Goal: Transaction & Acquisition: Purchase product/service

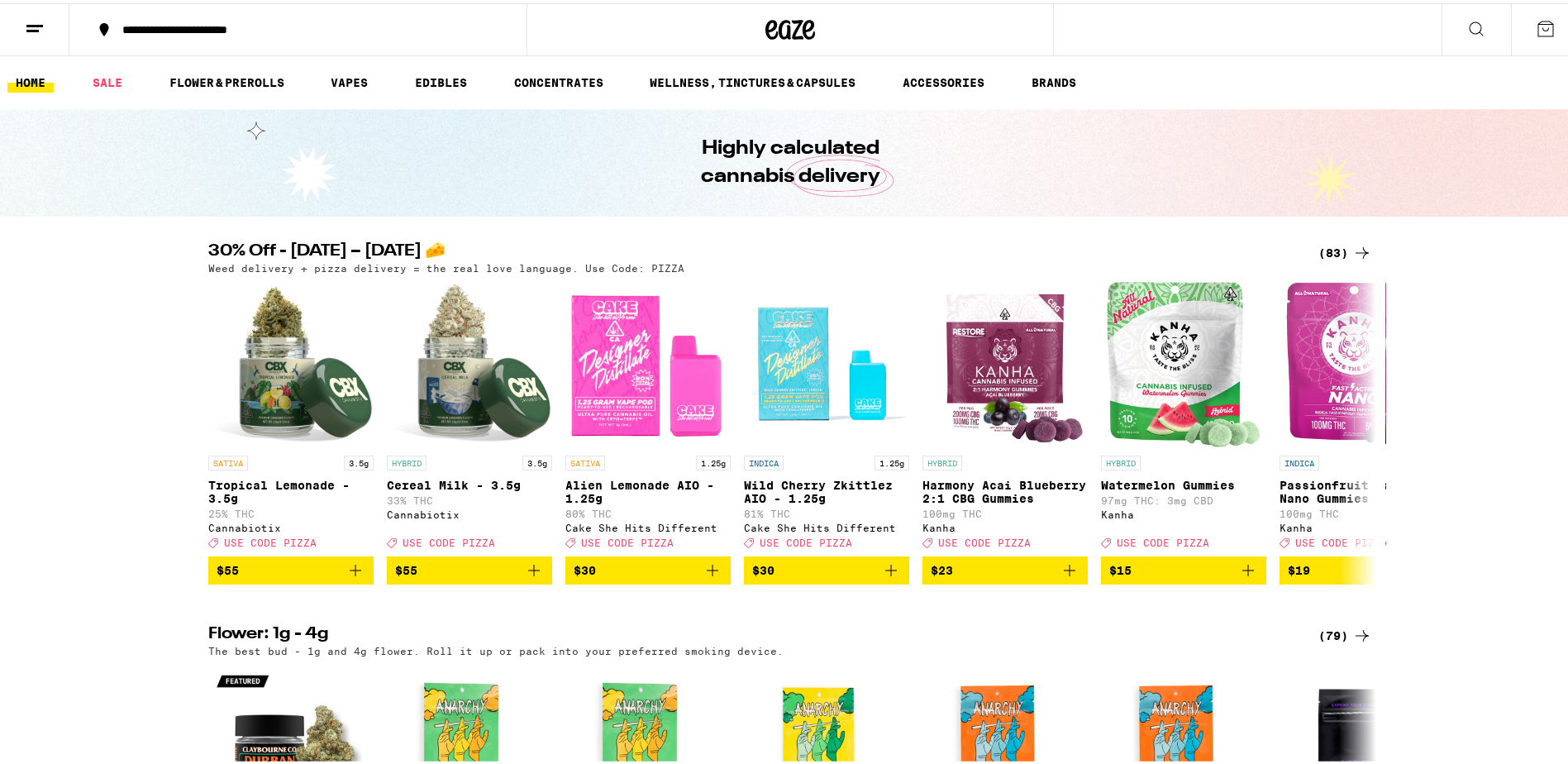
click at [51, 26] on button at bounding box center [34, 26] width 69 height 52
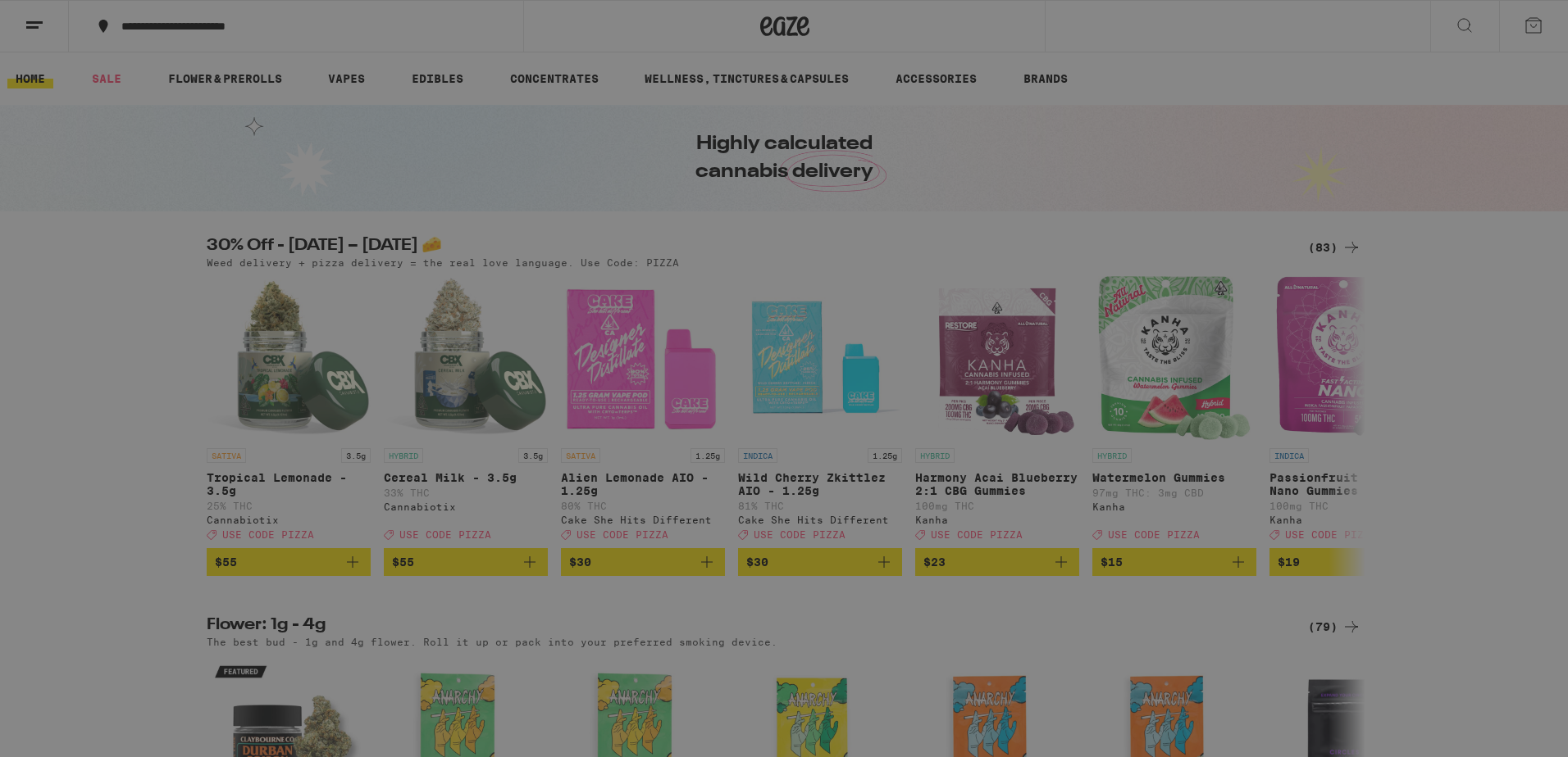
click at [222, 95] on button "Log In" at bounding box center [227, 87] width 288 height 33
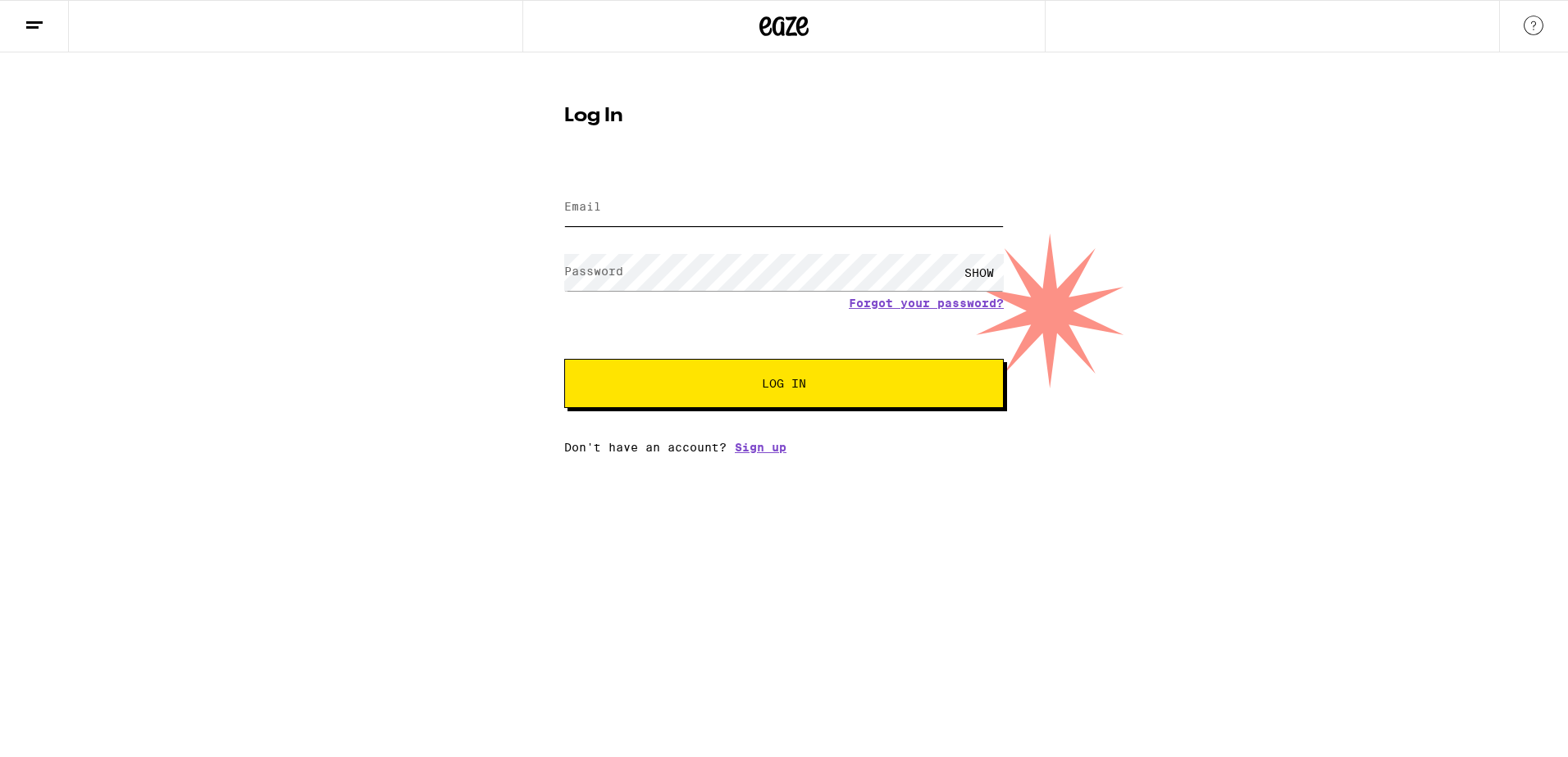
click at [668, 201] on input "Email" at bounding box center [784, 208] width 439 height 37
type input "[EMAIL_ADDRESS][DOMAIN_NAME]"
click at [564, 359] on button "Log In" at bounding box center [784, 383] width 439 height 50
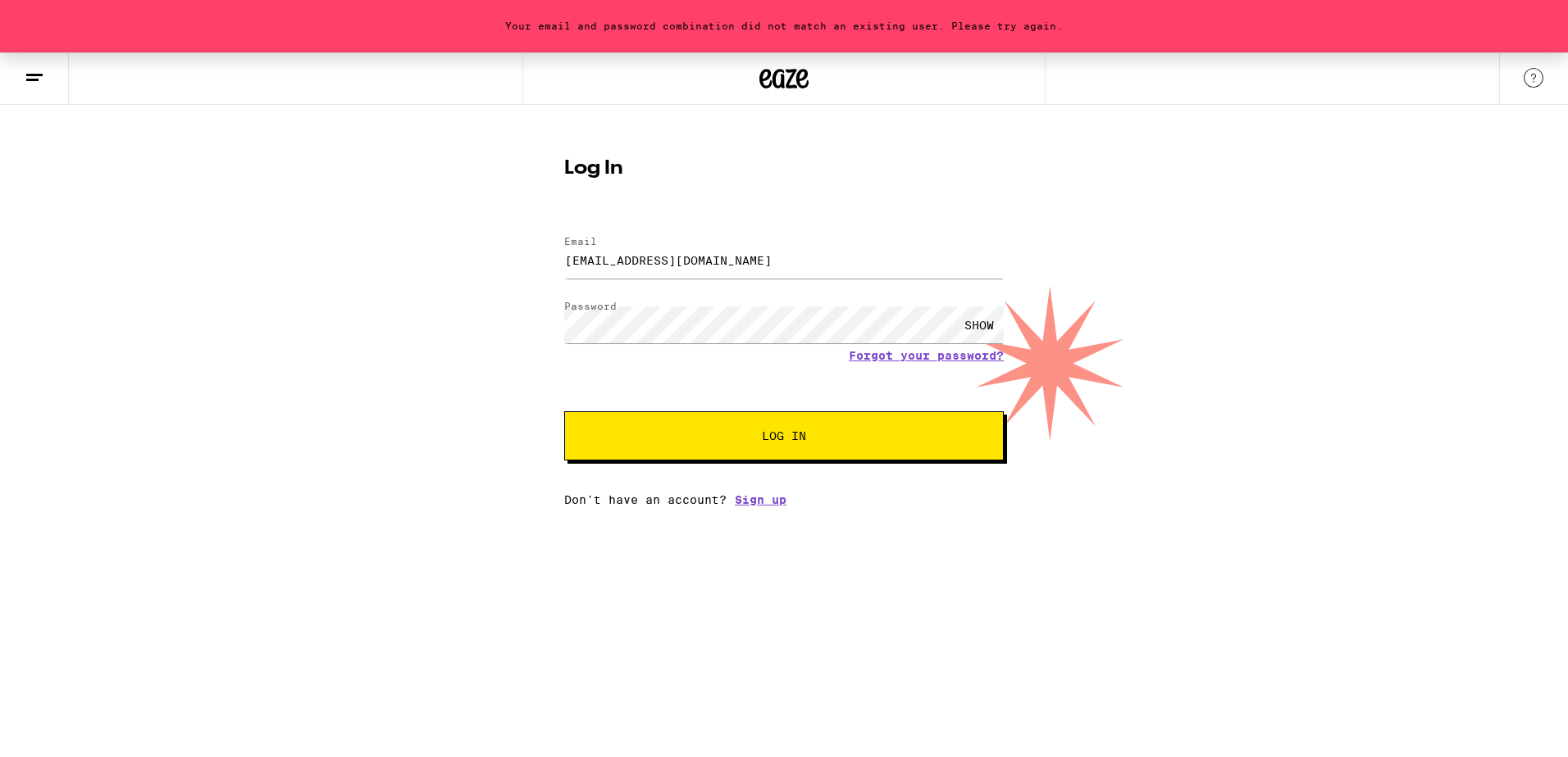
click at [977, 329] on div "SHOW" at bounding box center [978, 325] width 50 height 37
click at [564, 411] on button "Log In" at bounding box center [784, 435] width 439 height 50
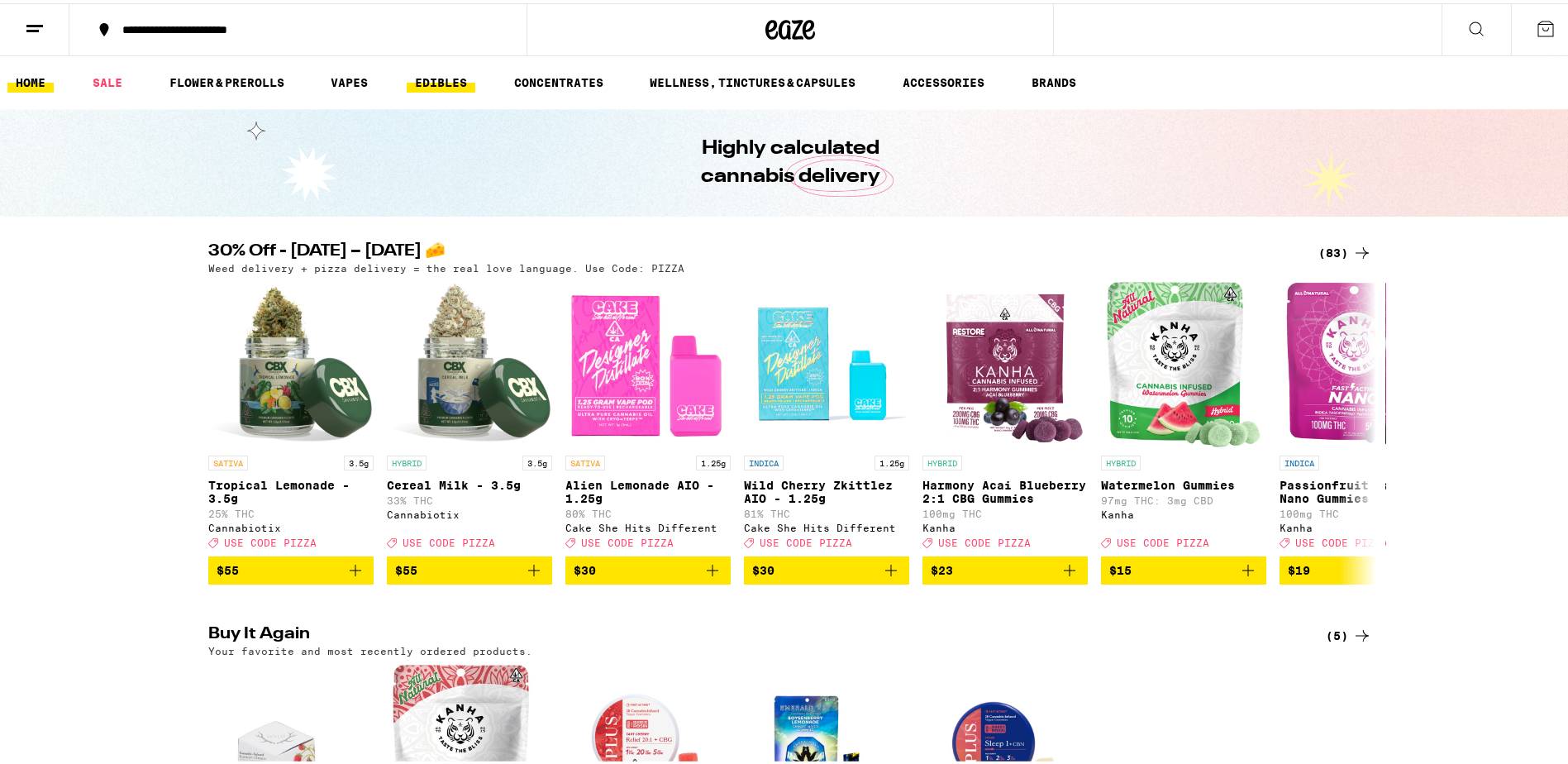
click at [428, 73] on link "EDIBLES" at bounding box center [441, 79] width 68 height 20
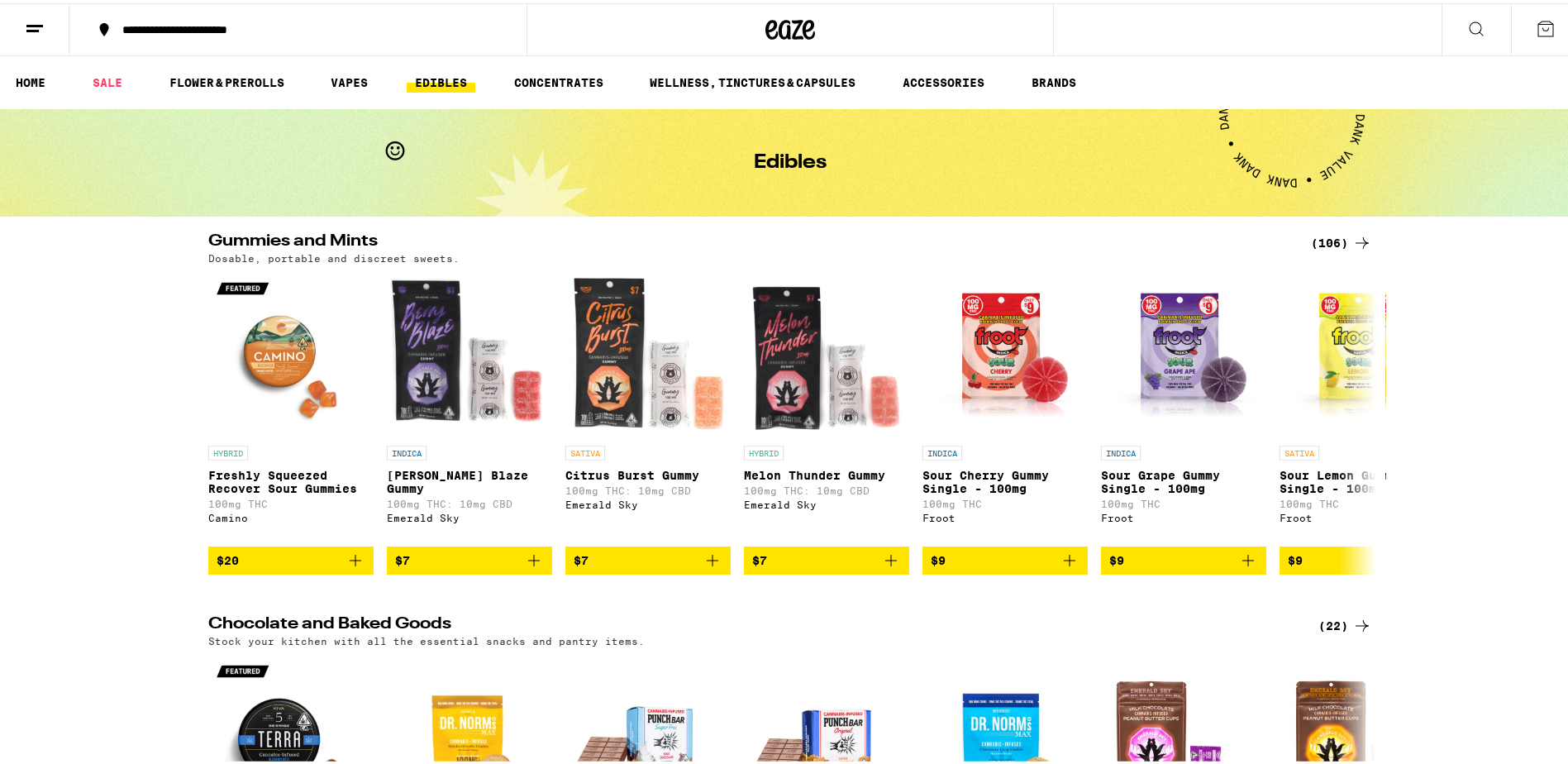
click at [1343, 239] on div "(106)" at bounding box center [1342, 239] width 61 height 20
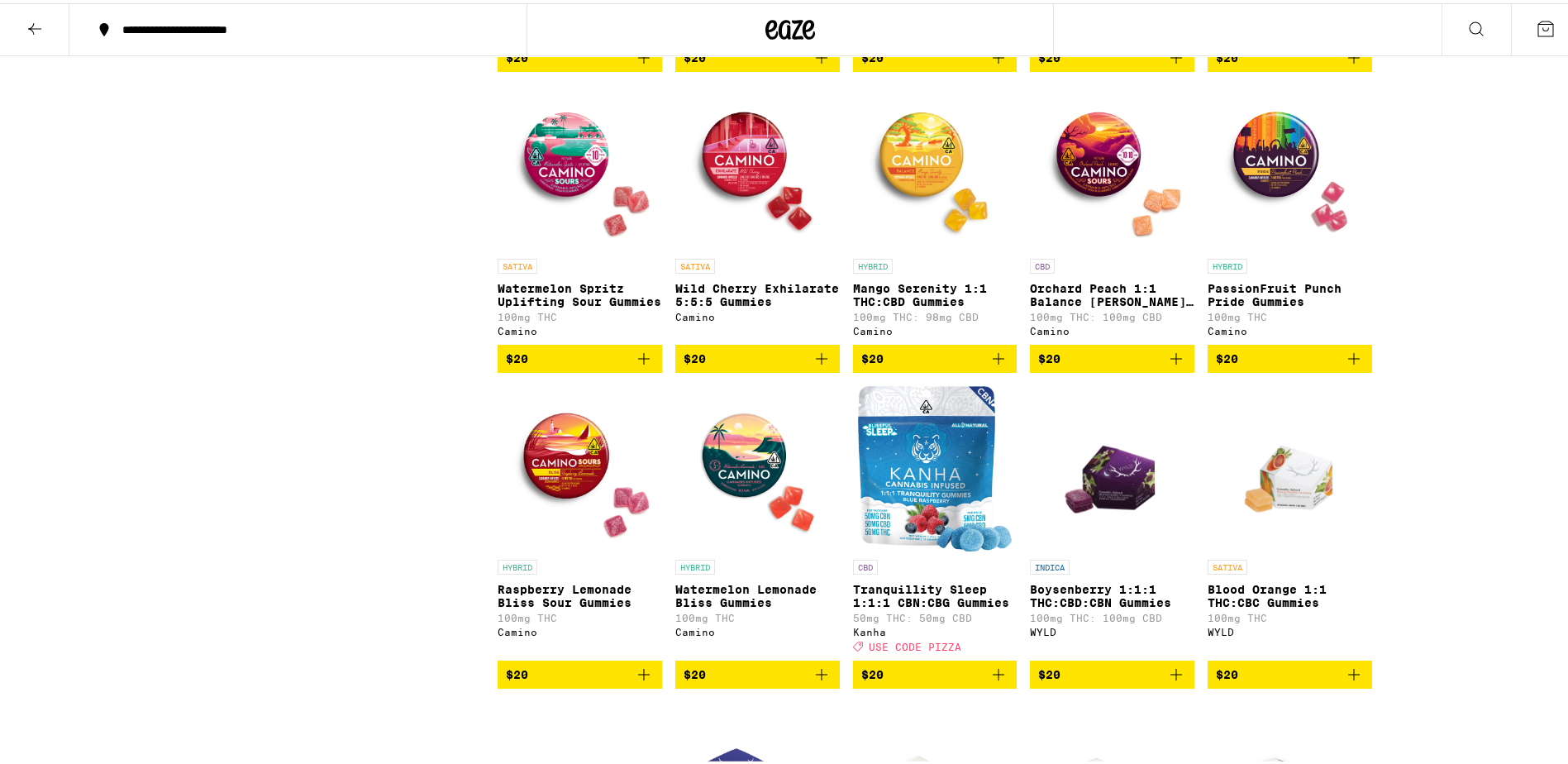
scroll to position [4383, 0]
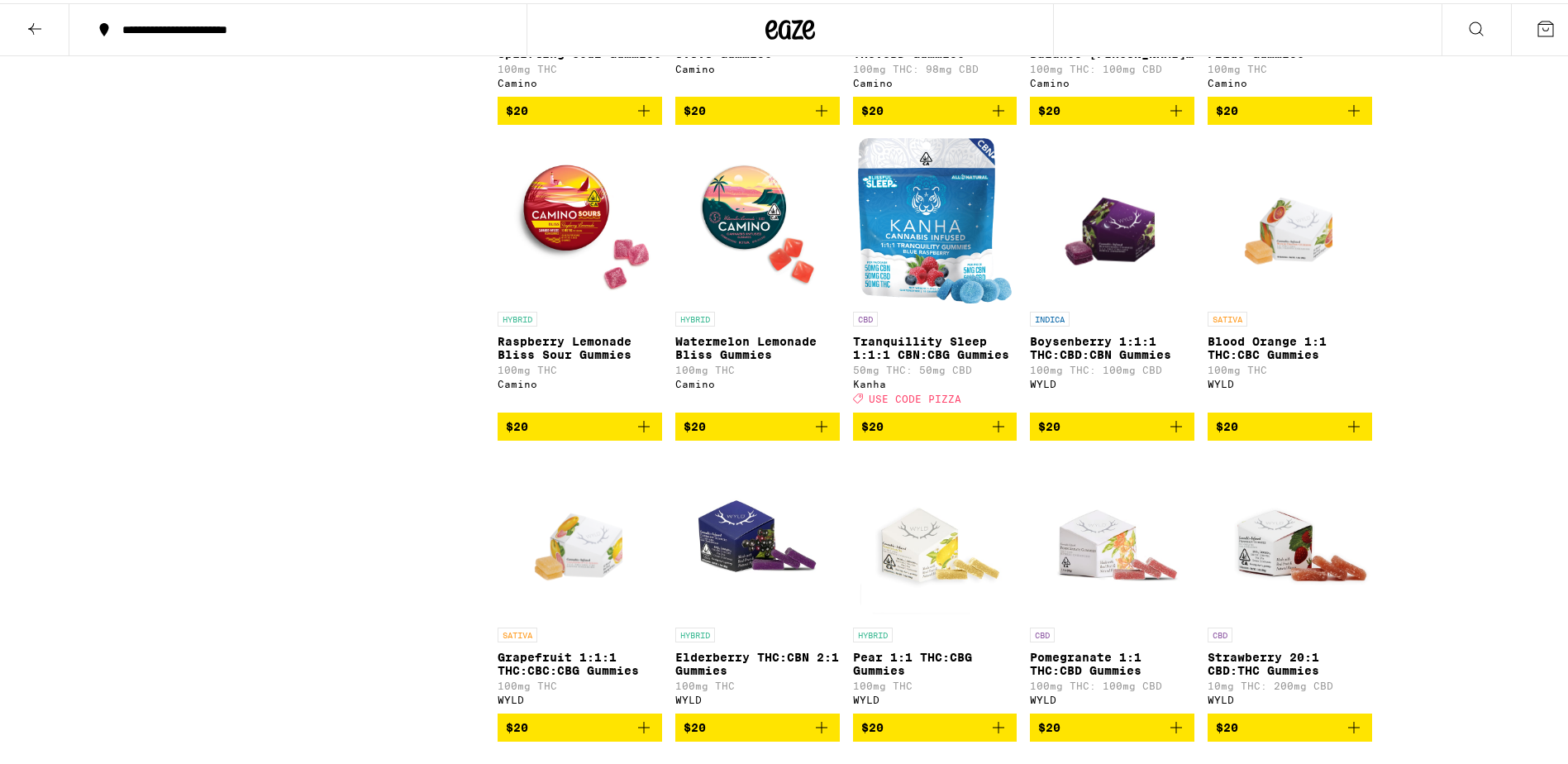
click at [991, 433] on icon "Add to bag" at bounding box center [999, 423] width 20 height 20
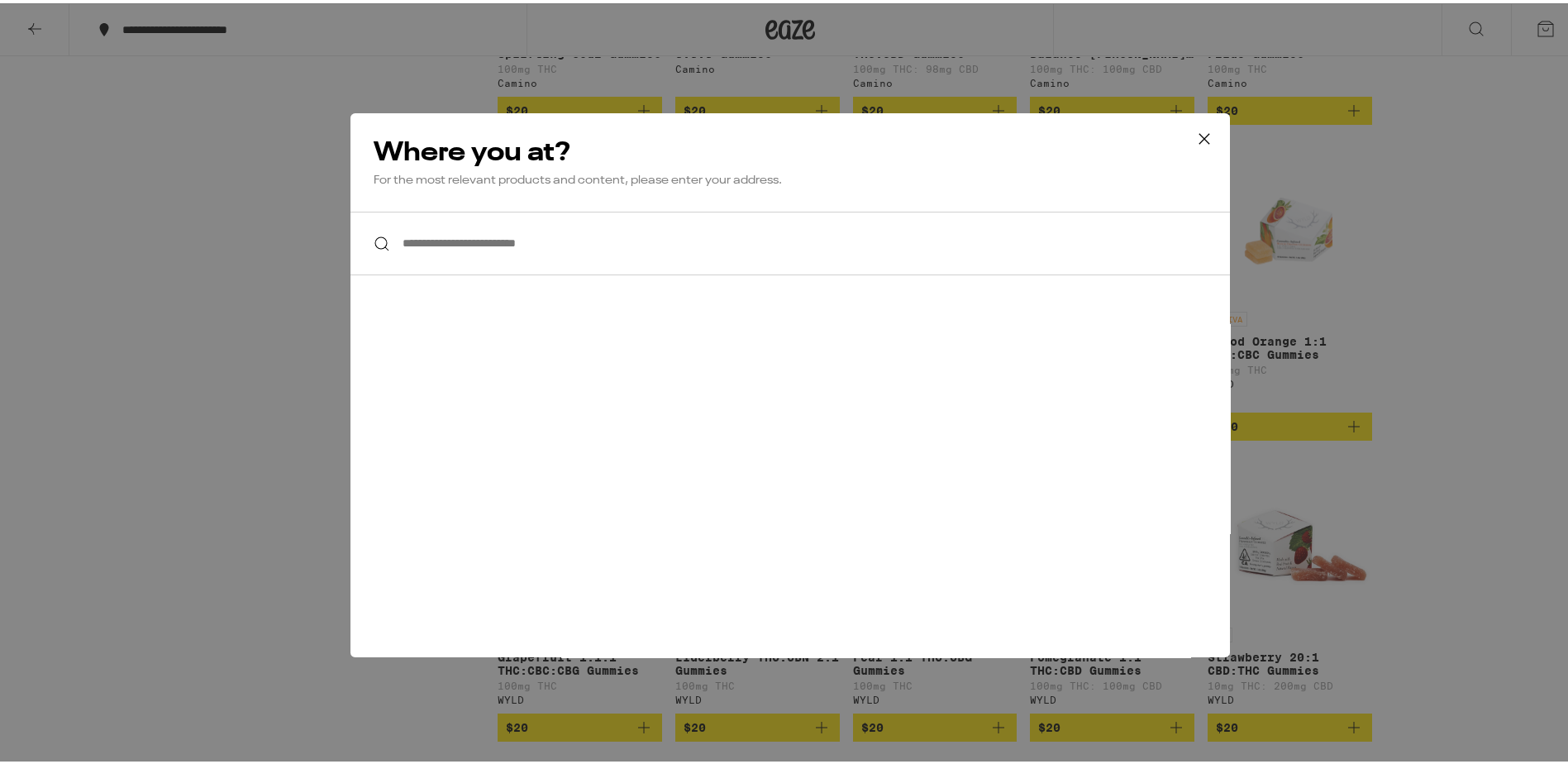
click at [376, 241] on div at bounding box center [790, 240] width 880 height 64
click at [460, 248] on input "**********" at bounding box center [790, 240] width 880 height 64
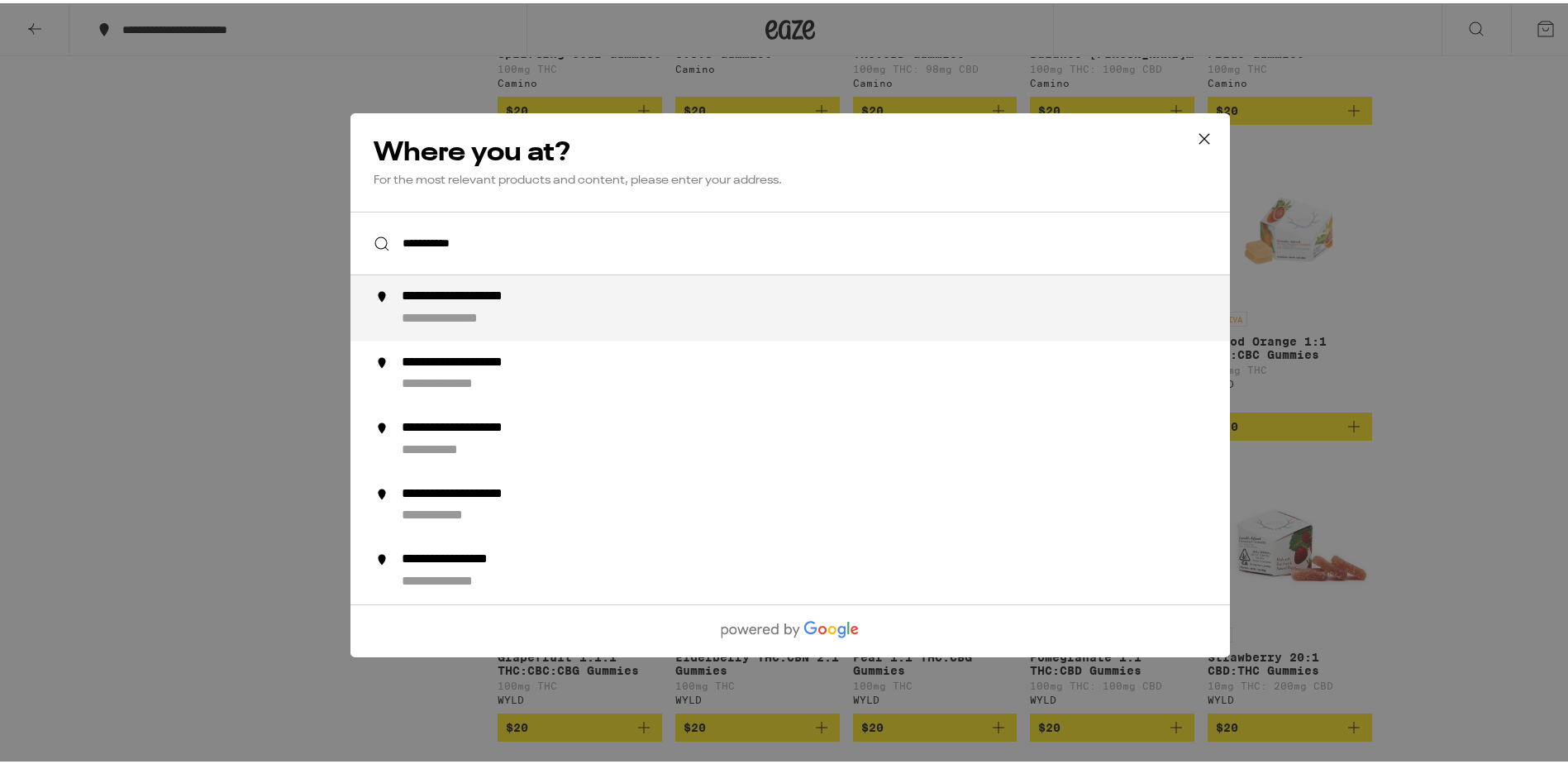
click at [468, 306] on div "**********" at bounding box center [823, 304] width 844 height 39
type input "**********"
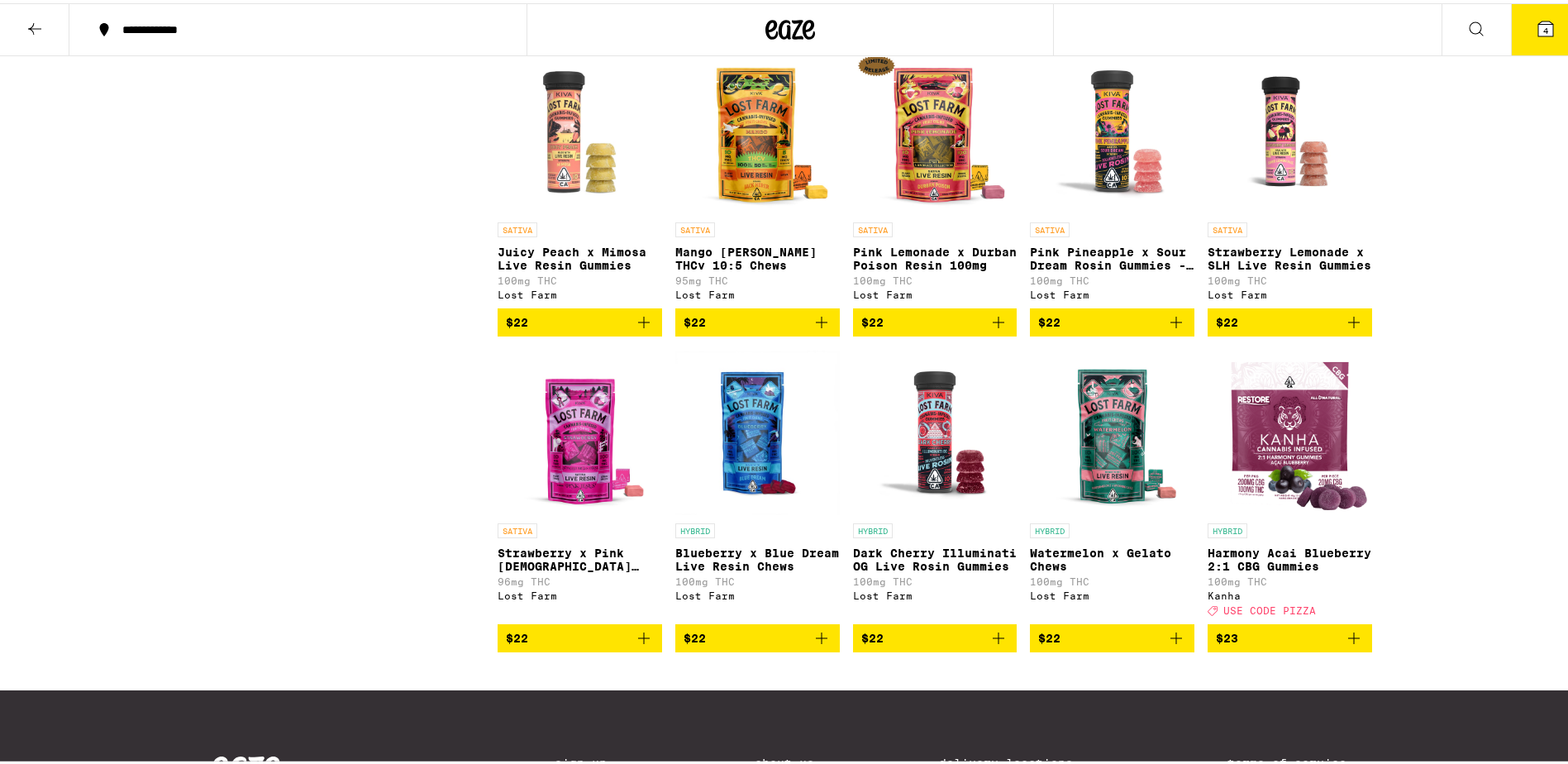
scroll to position [5954, 0]
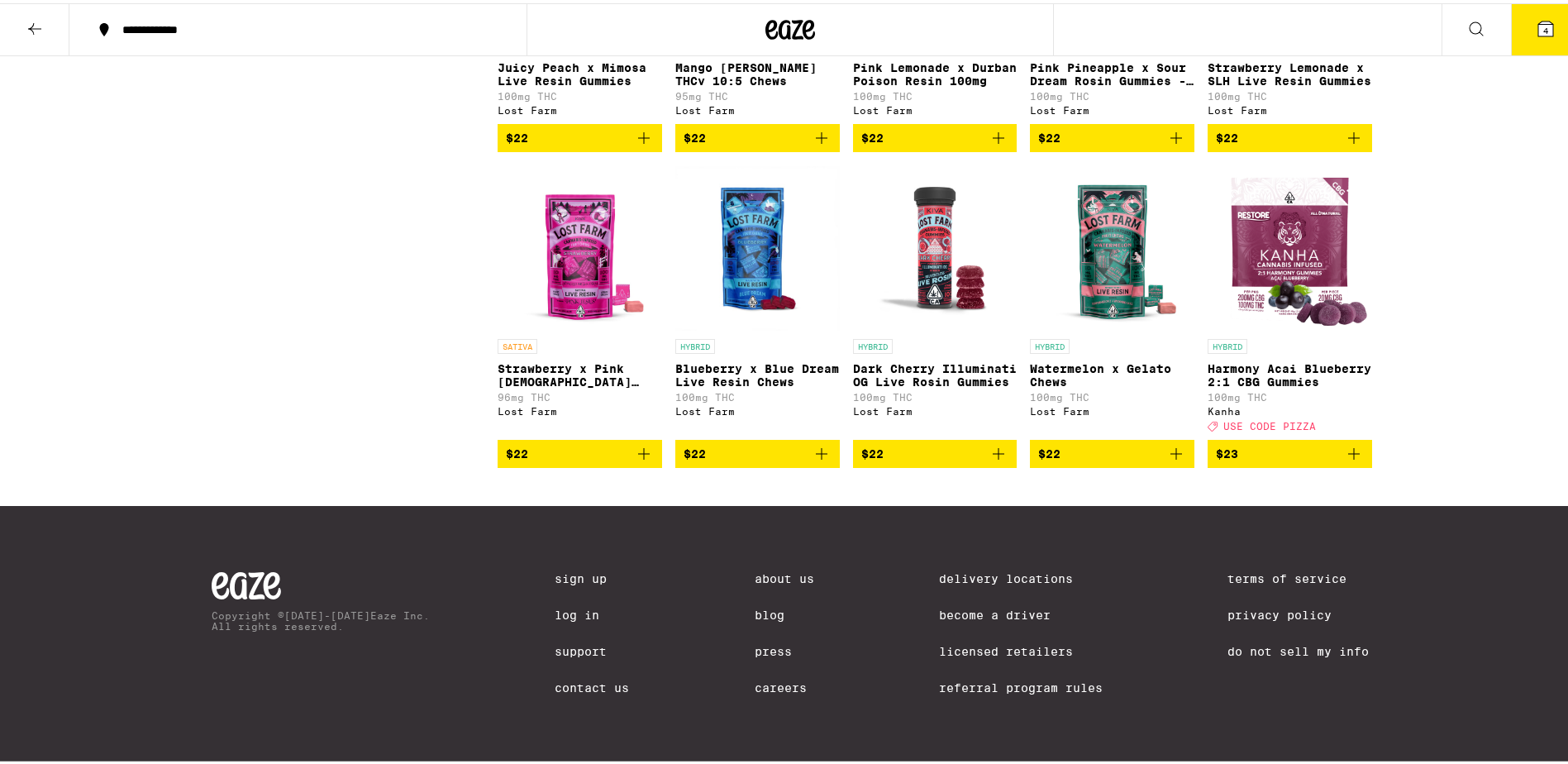
click at [1259, 327] on img "Open page for Harmony Acai Blueberry 2:1 CBG Gummies from Kanha" at bounding box center [1290, 245] width 161 height 166
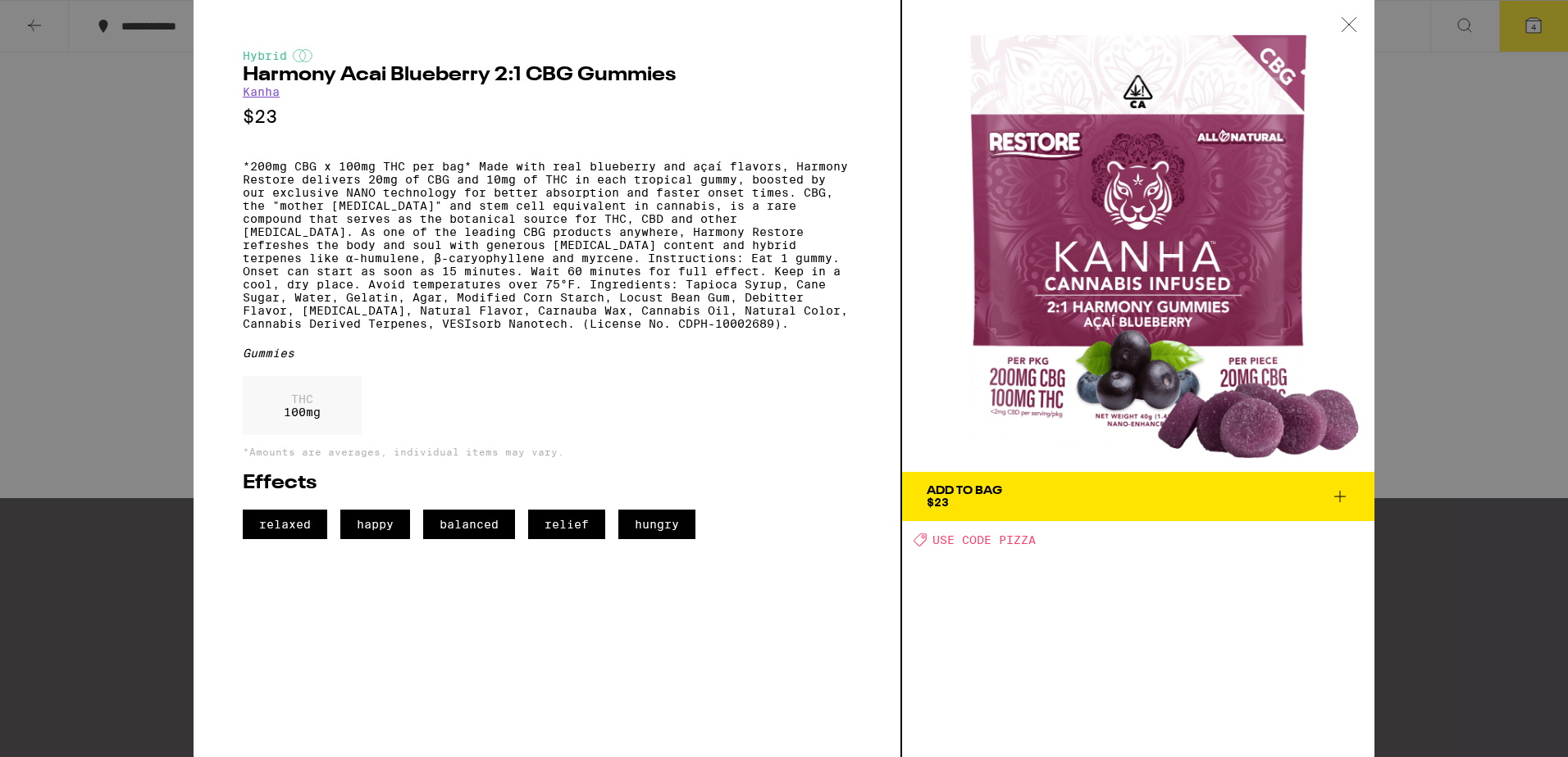
click at [1354, 33] on div at bounding box center [1349, 25] width 50 height 51
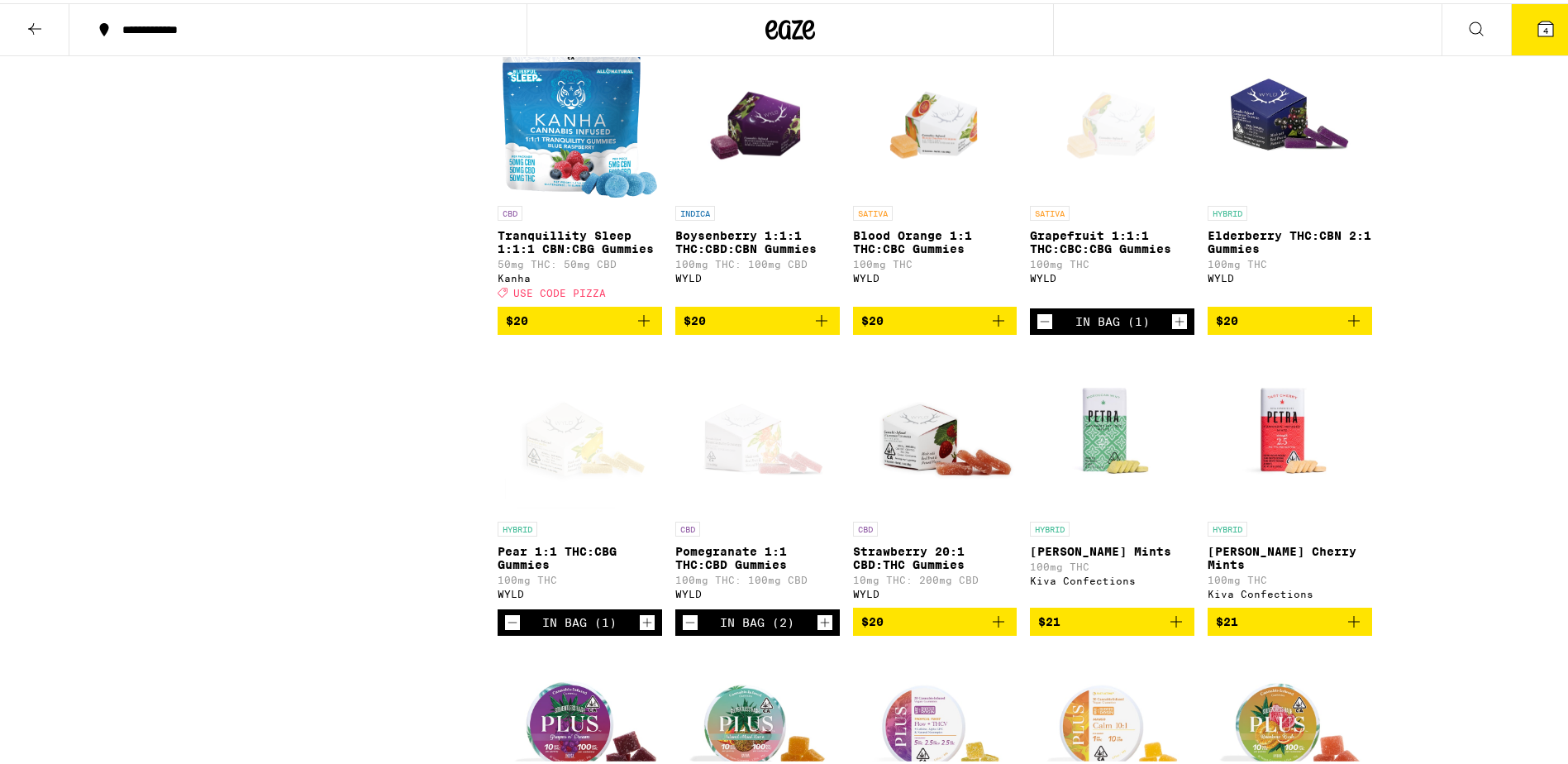
scroll to position [4135, 0]
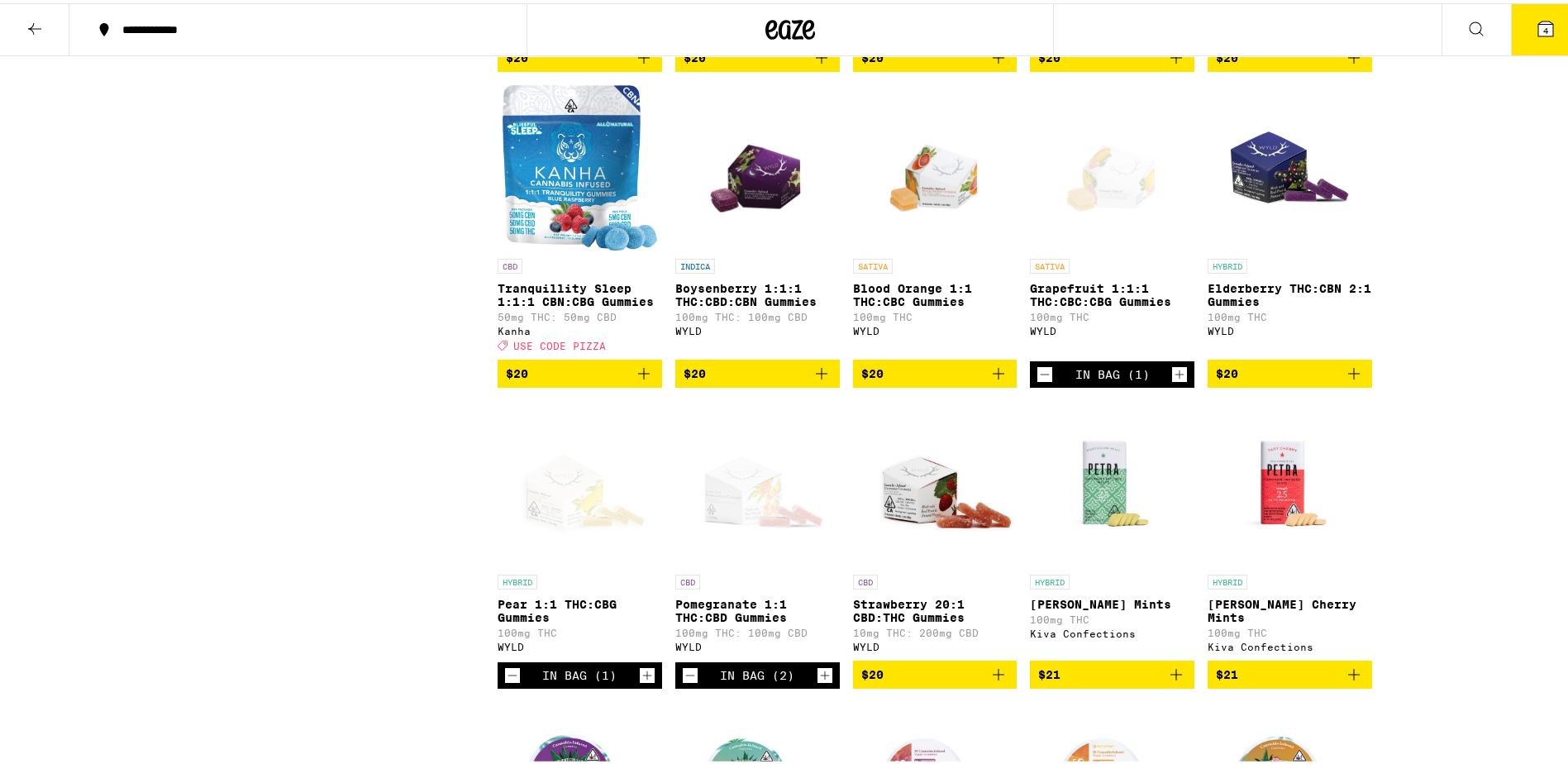
click at [634, 381] on icon "Add to bag" at bounding box center [644, 370] width 20 height 20
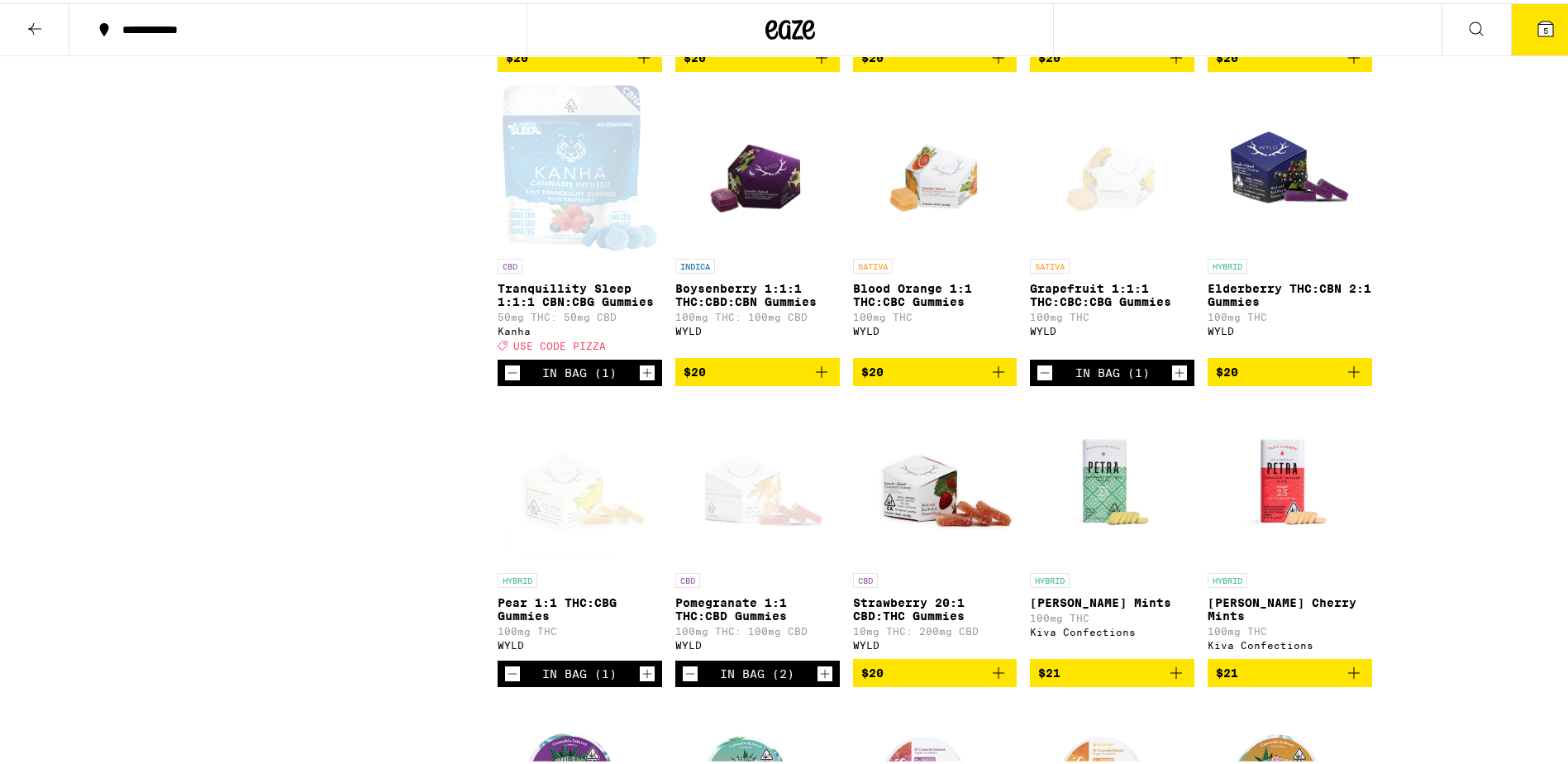
click at [640, 380] on icon "Increment" at bounding box center [647, 369] width 15 height 20
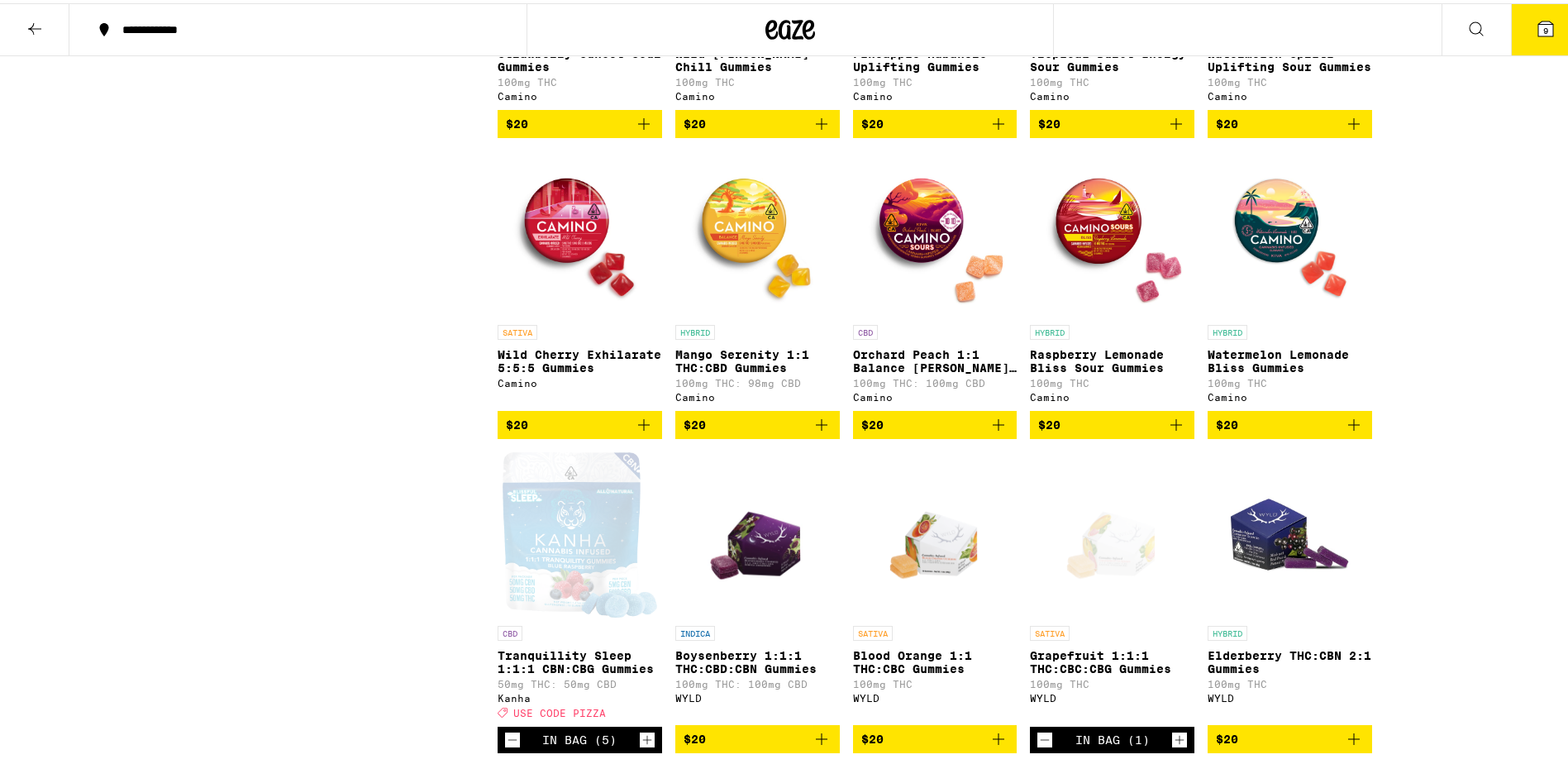
scroll to position [3556, 0]
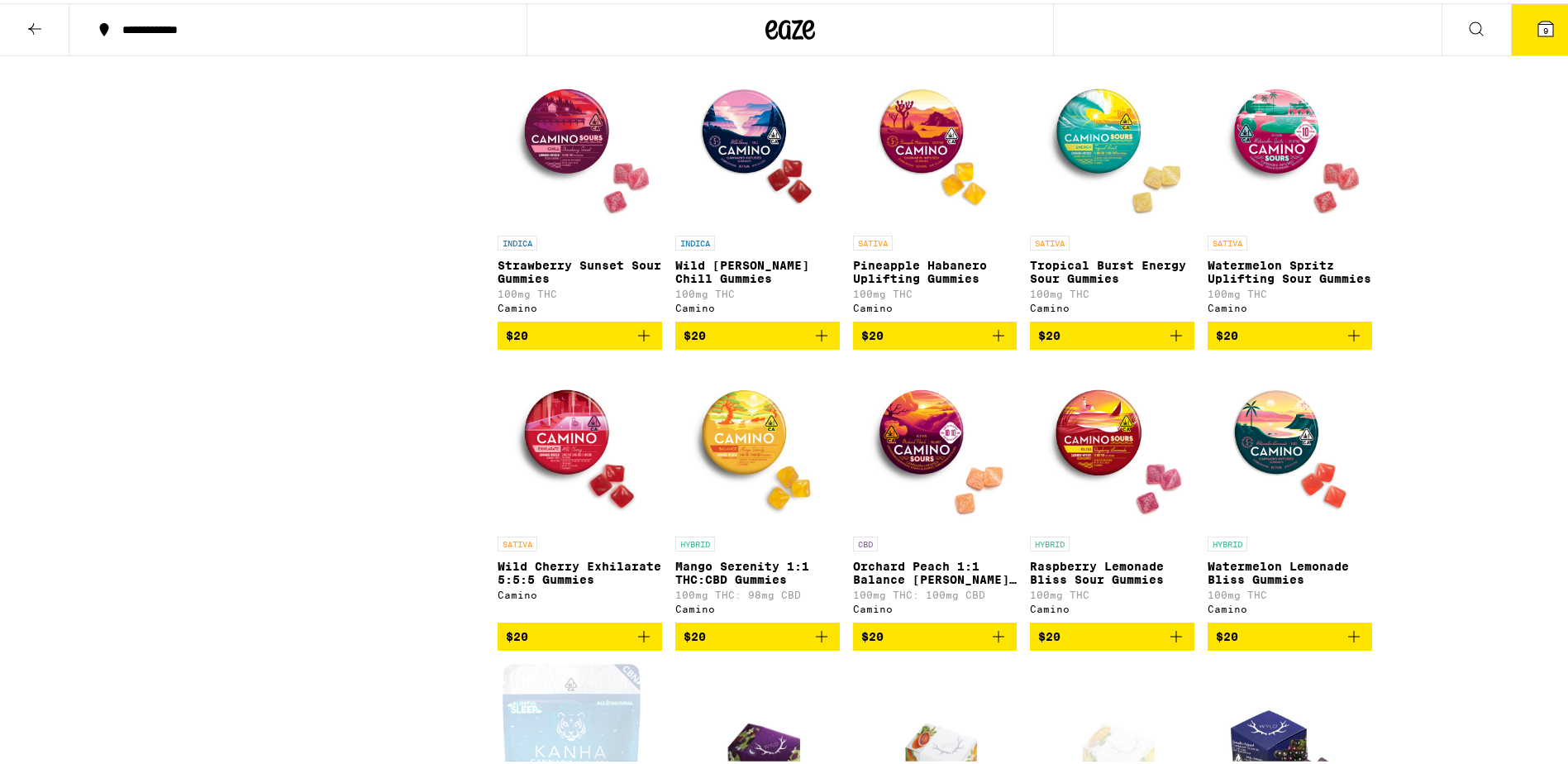
click at [1543, 24] on span "9" at bounding box center [1546, 26] width 5 height 10
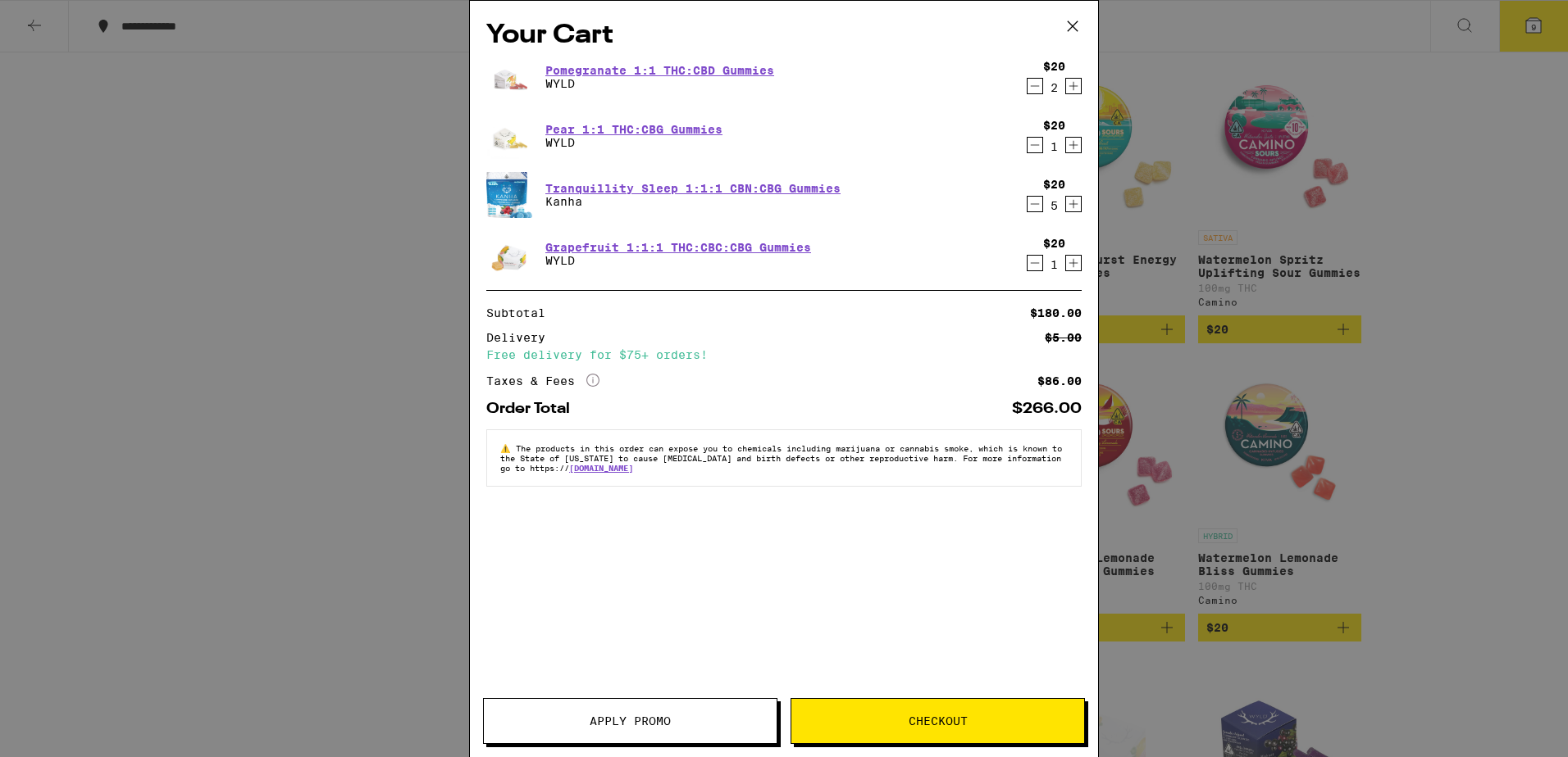
click at [1028, 84] on icon "Decrement" at bounding box center [1034, 86] width 15 height 20
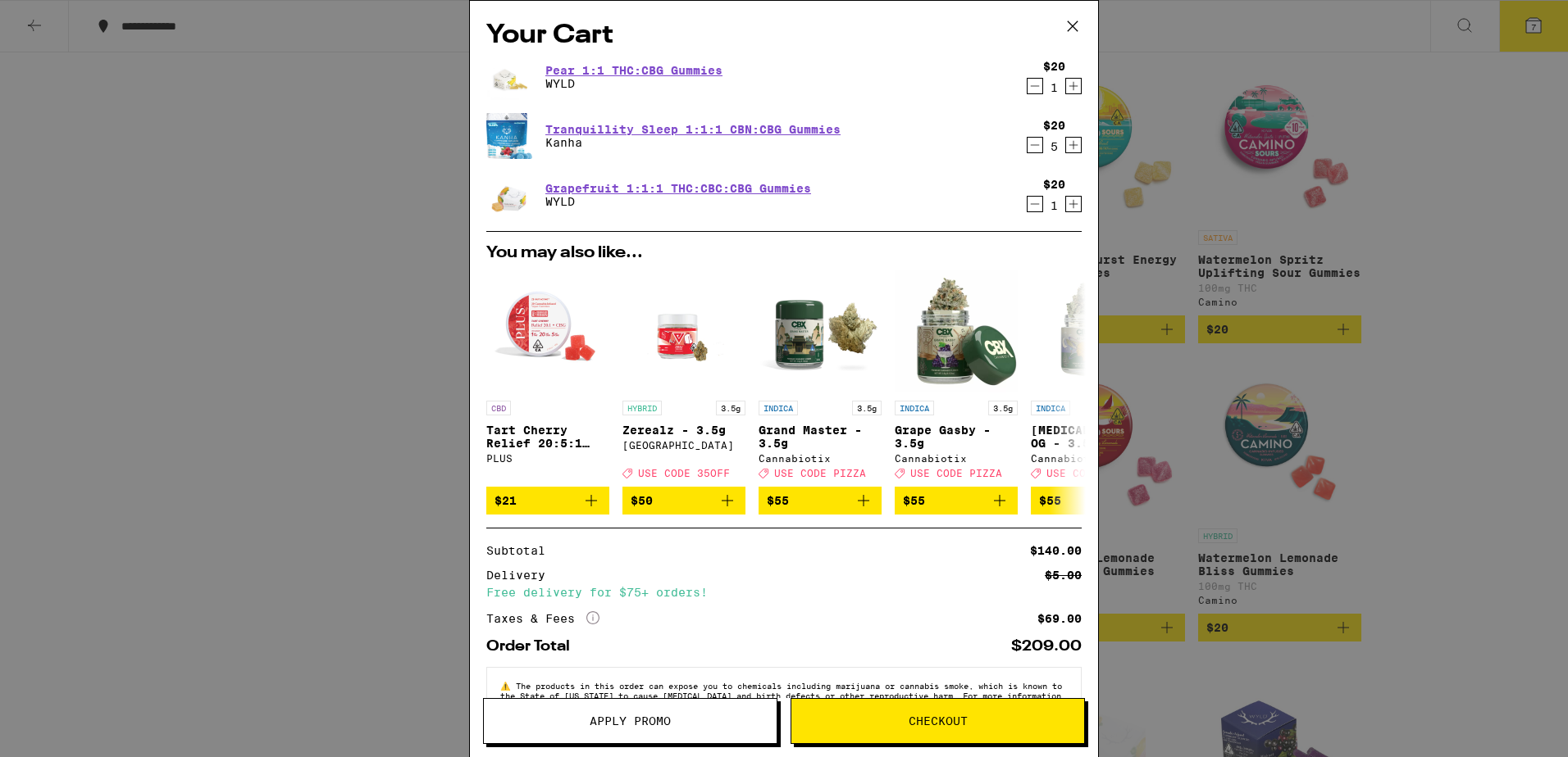
click at [1028, 85] on icon "Decrement" at bounding box center [1034, 86] width 15 height 20
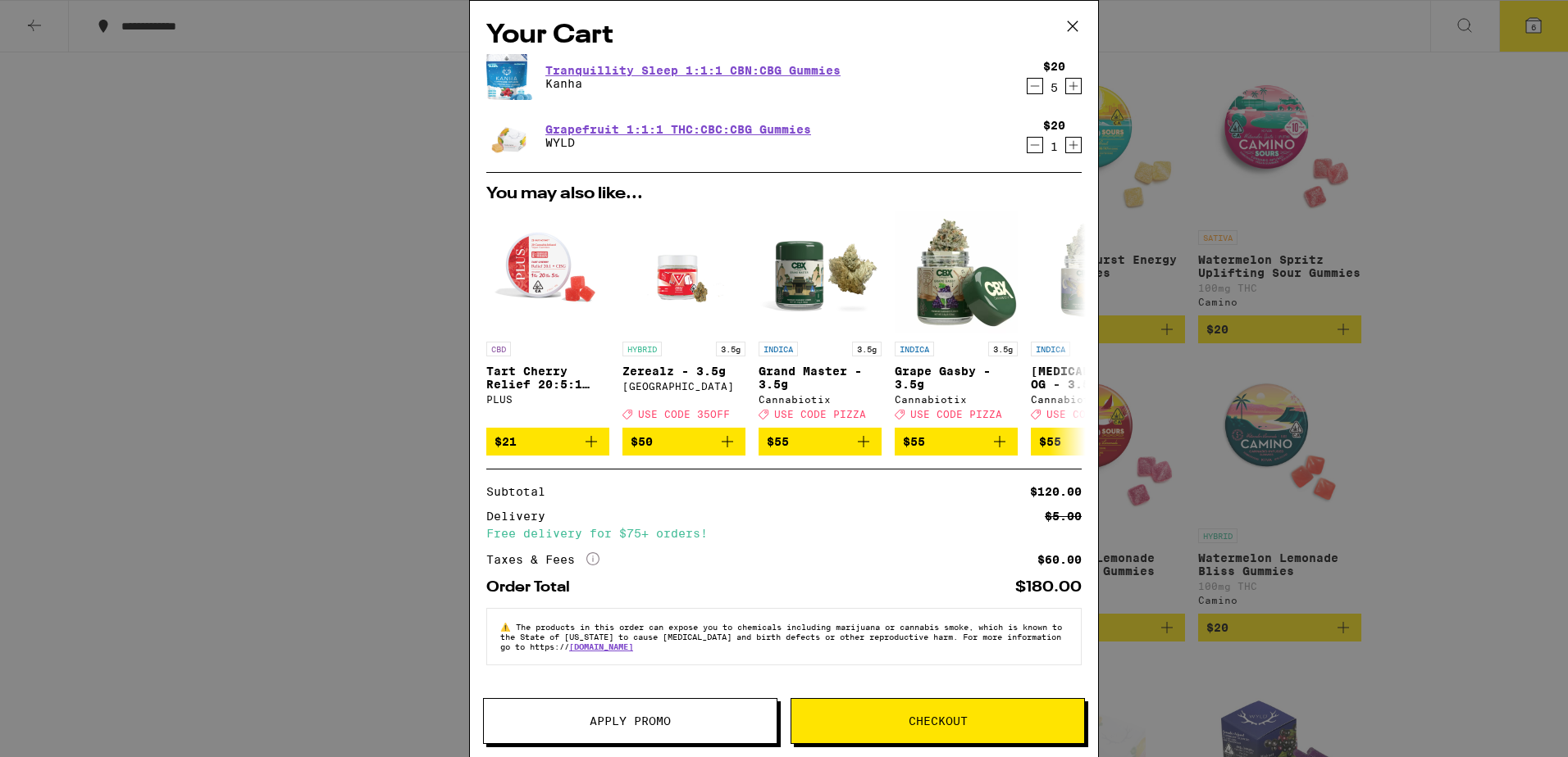
click at [1038, 150] on icon "Decrement" at bounding box center [1034, 145] width 15 height 20
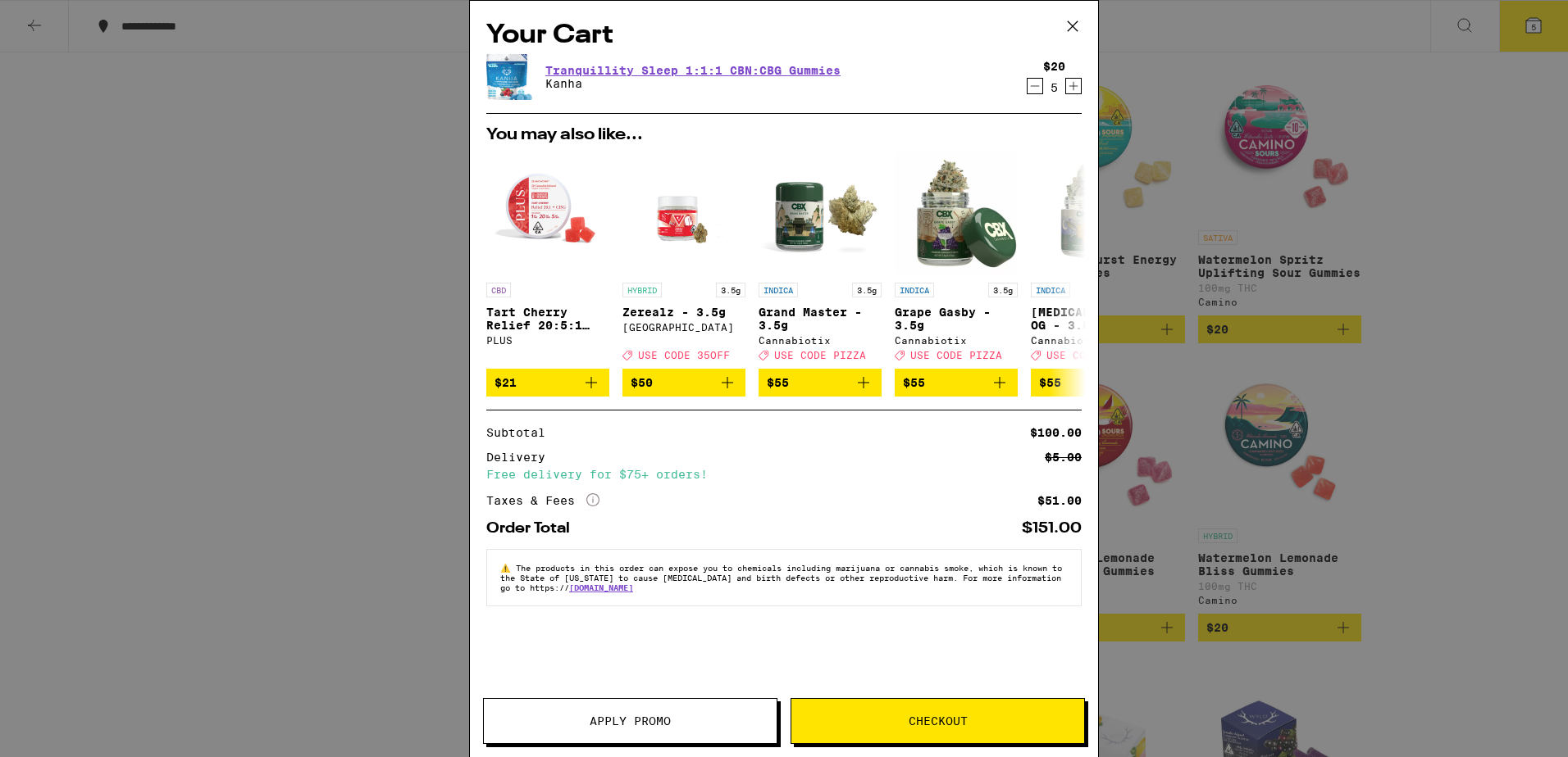
click at [676, 723] on span "Apply Promo" at bounding box center [630, 720] width 293 height 11
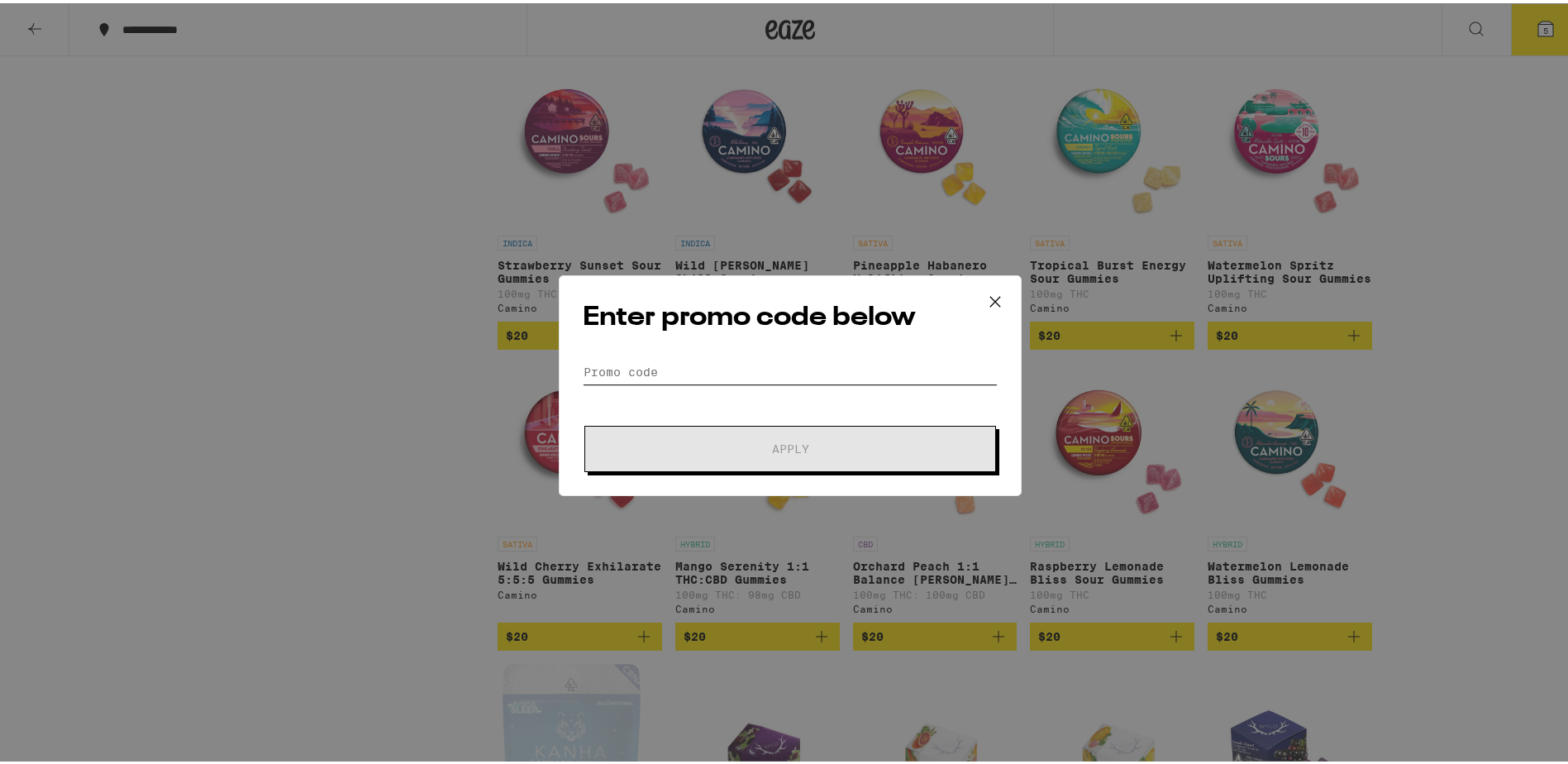
click at [674, 376] on input "Promo Code" at bounding box center [790, 368] width 415 height 25
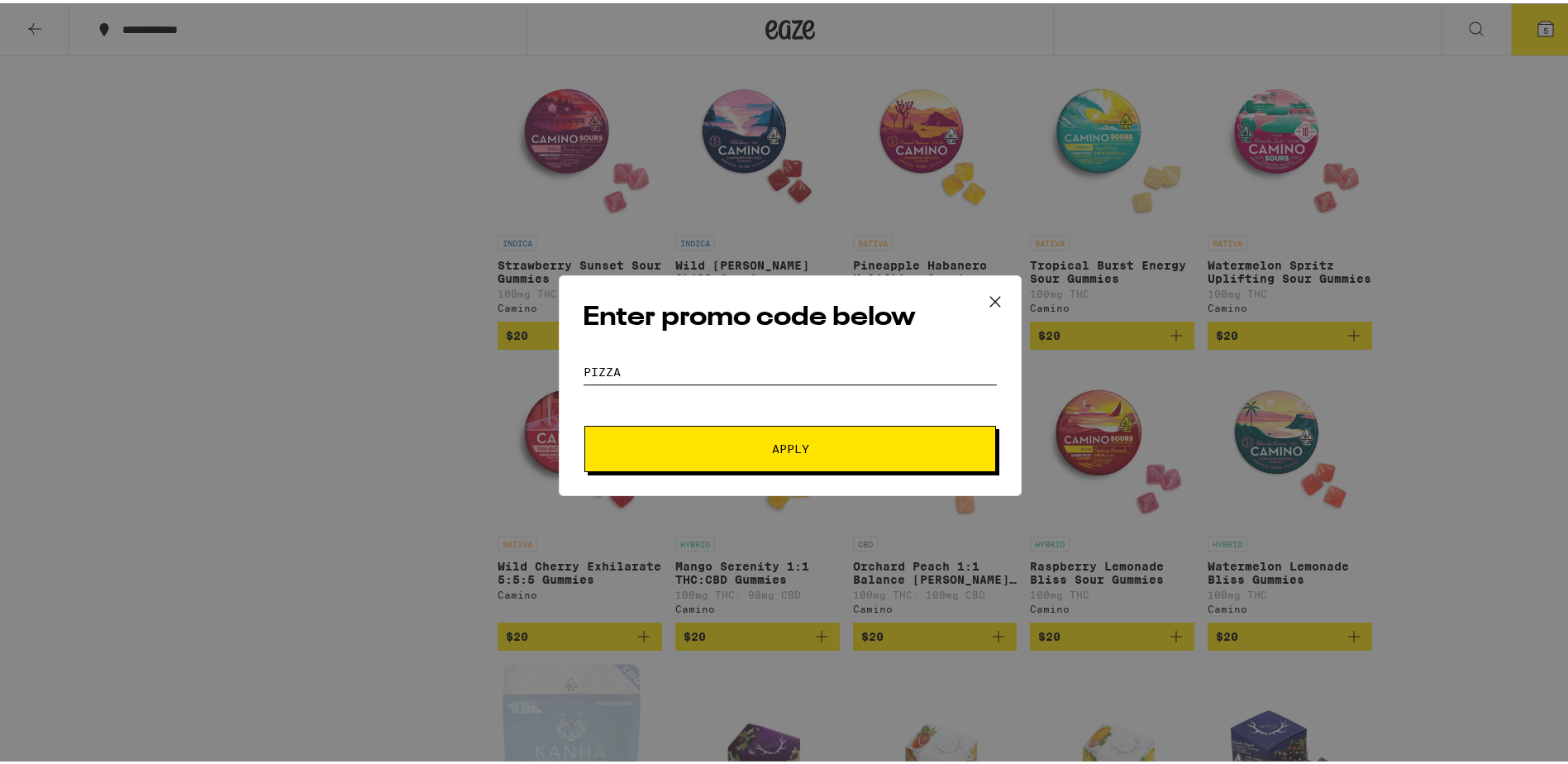
type input "pizza"
click at [728, 425] on button "Apply" at bounding box center [790, 446] width 411 height 46
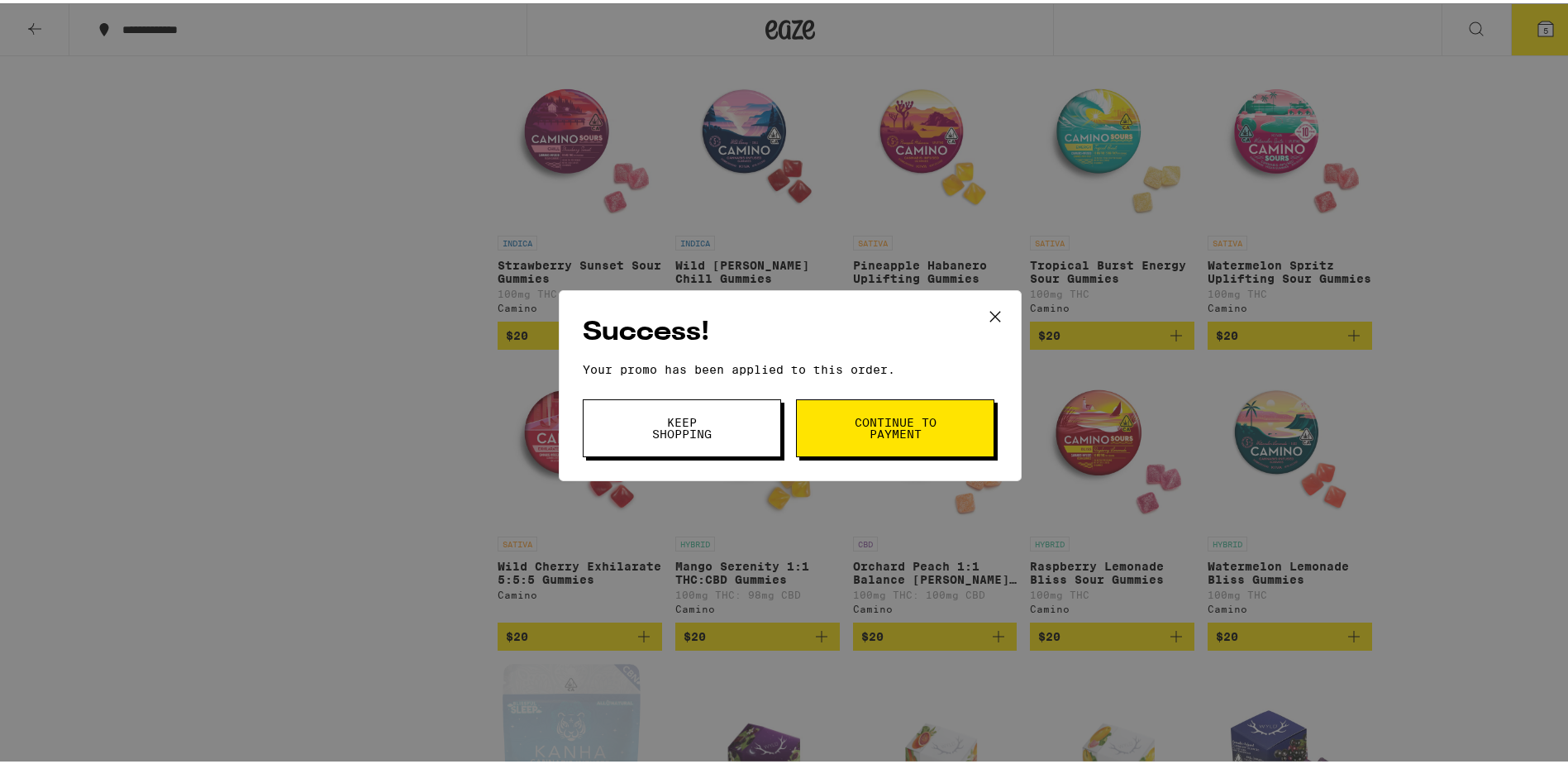
click at [845, 420] on button "Continue to payment" at bounding box center [895, 425] width 198 height 58
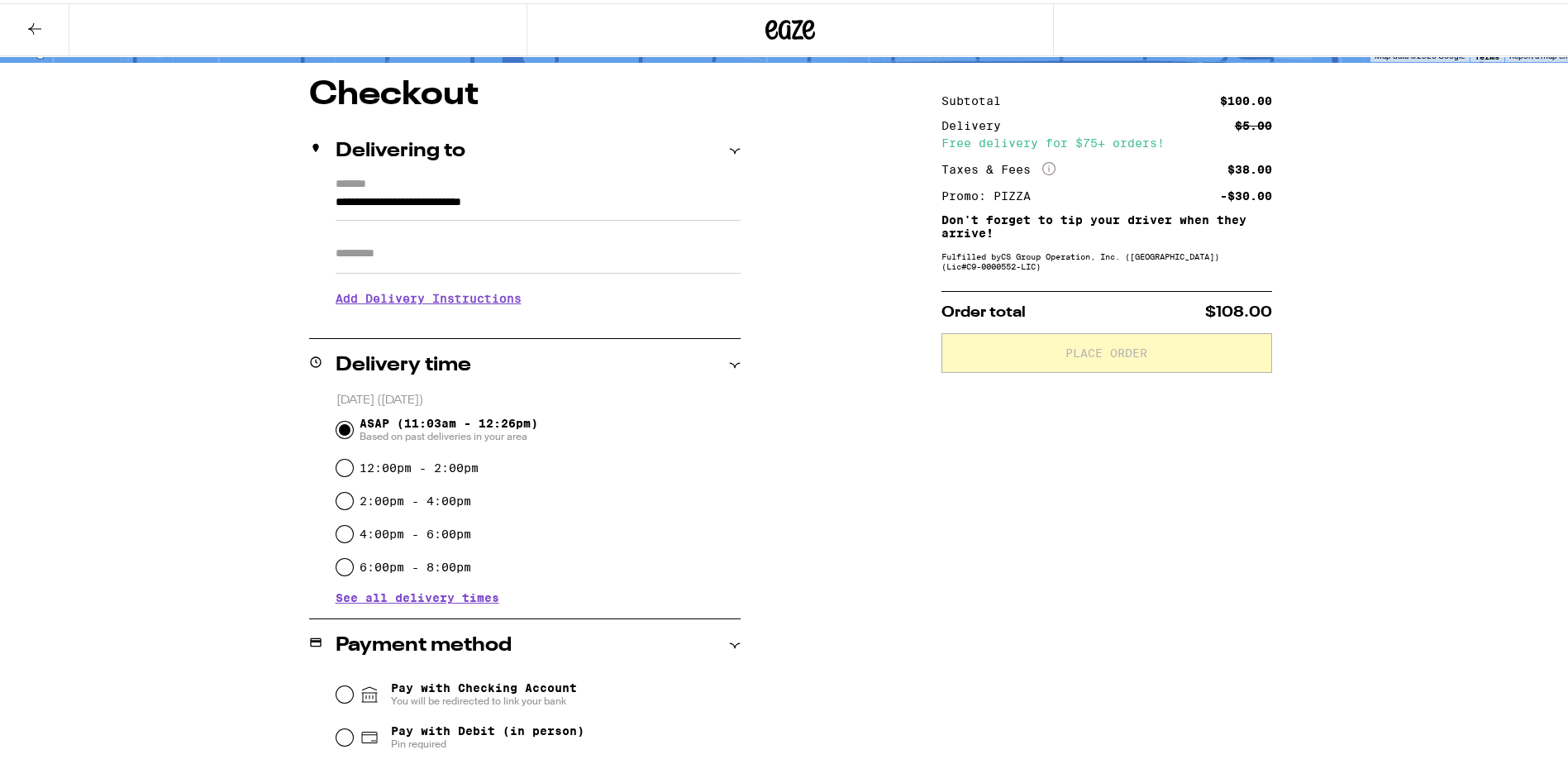
scroll to position [283, 0]
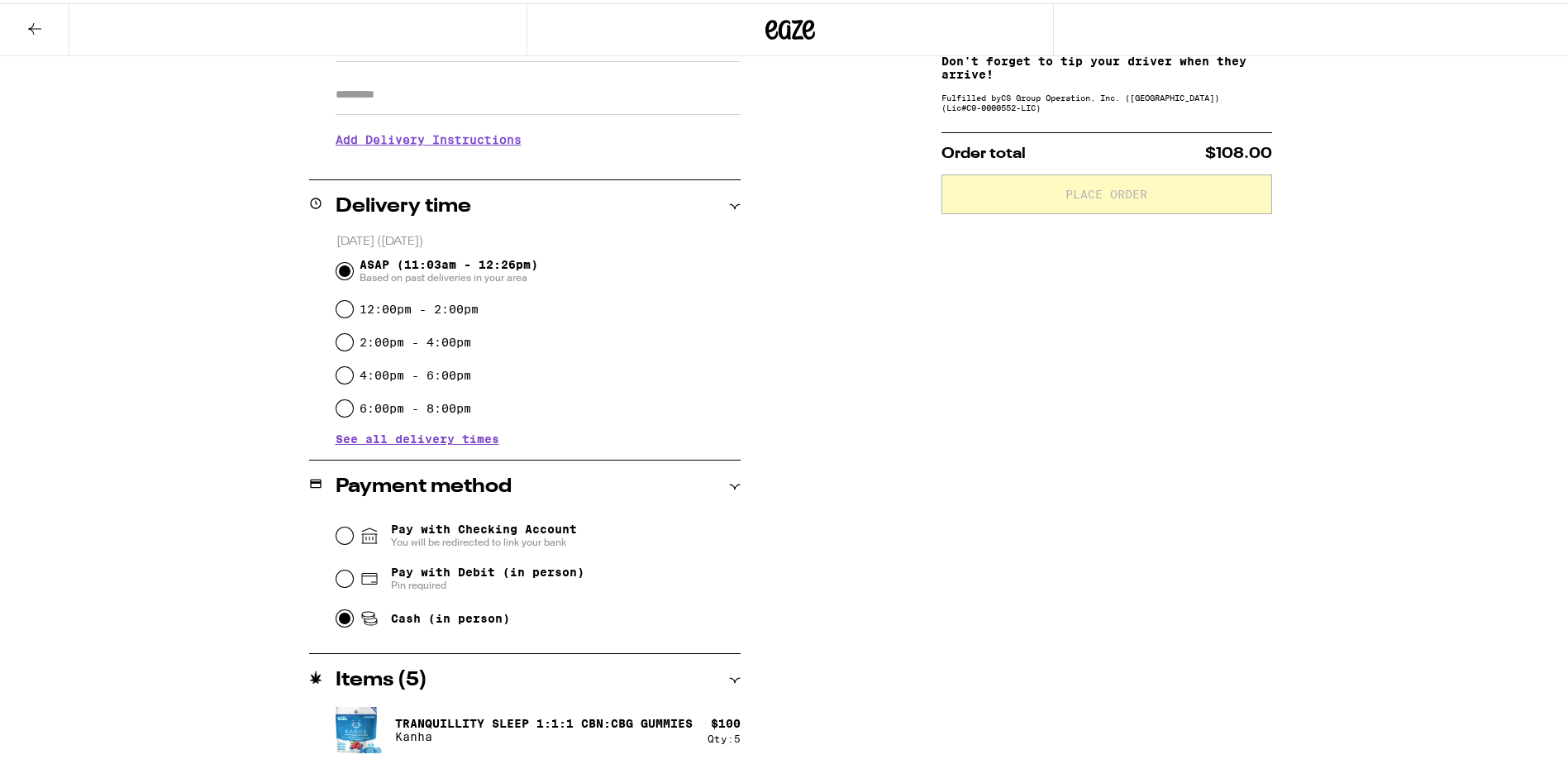
click at [339, 618] on input "Cash (in person)" at bounding box center [345, 615] width 17 height 17
radio input "true"
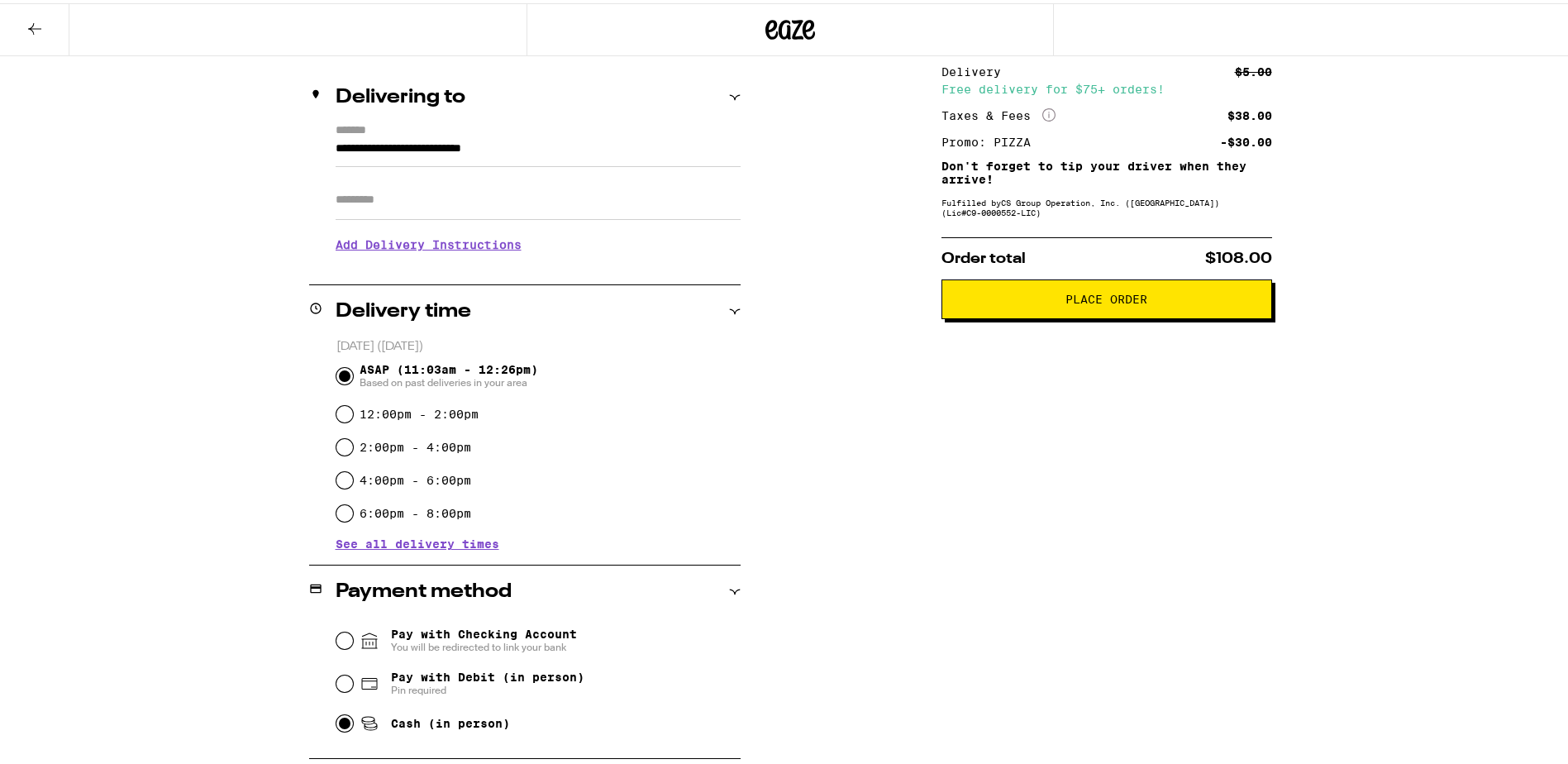
scroll to position [36, 0]
